Goal: Information Seeking & Learning: Understand process/instructions

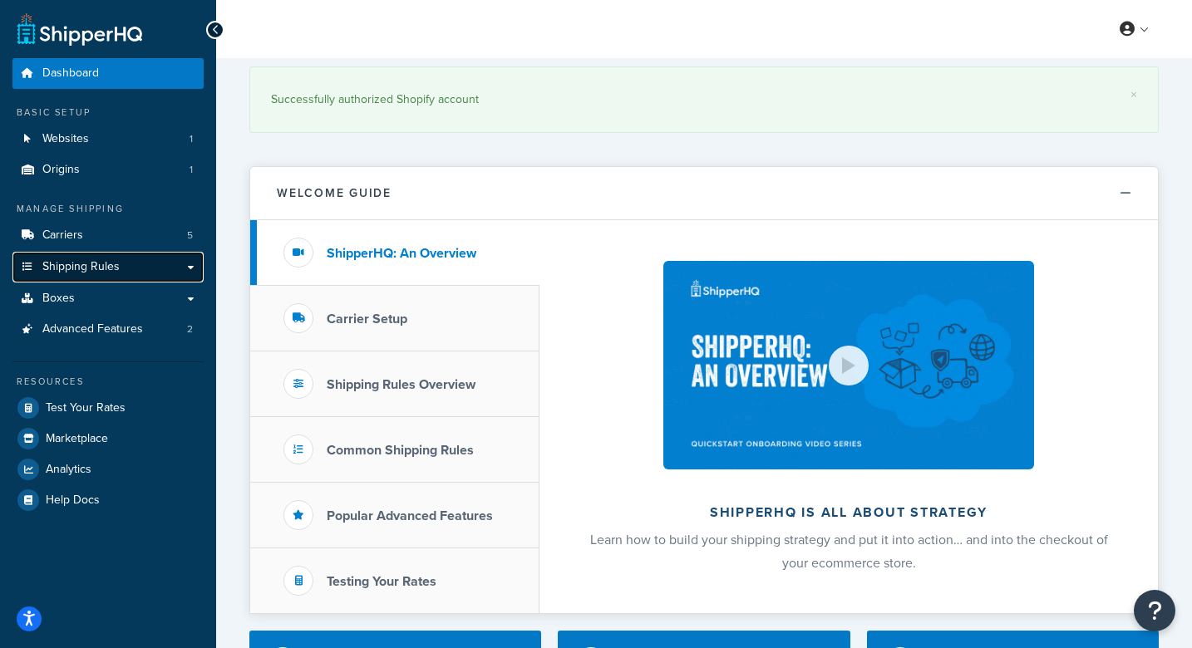
click at [190, 268] on link "Shipping Rules" at bounding box center [107, 267] width 191 height 31
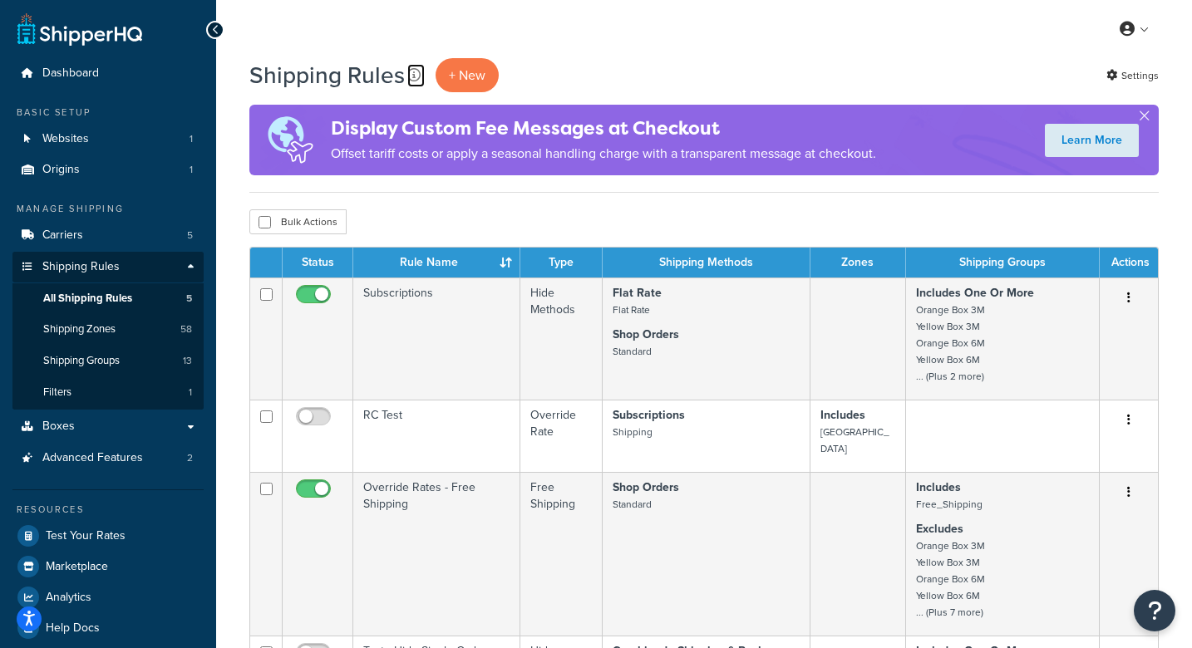
click at [410, 75] on icon at bounding box center [413, 74] width 13 height 13
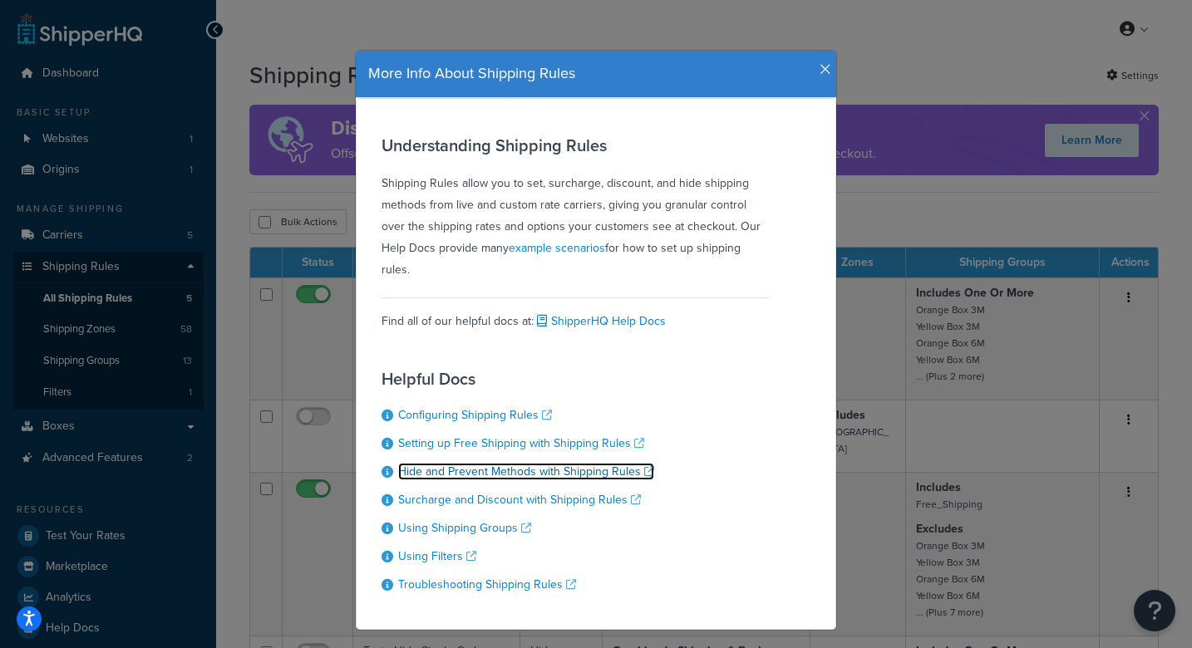
click at [498, 463] on link "Hide and Prevent Methods with Shipping Rules" at bounding box center [526, 471] width 256 height 17
